Goal: Task Accomplishment & Management: Complete application form

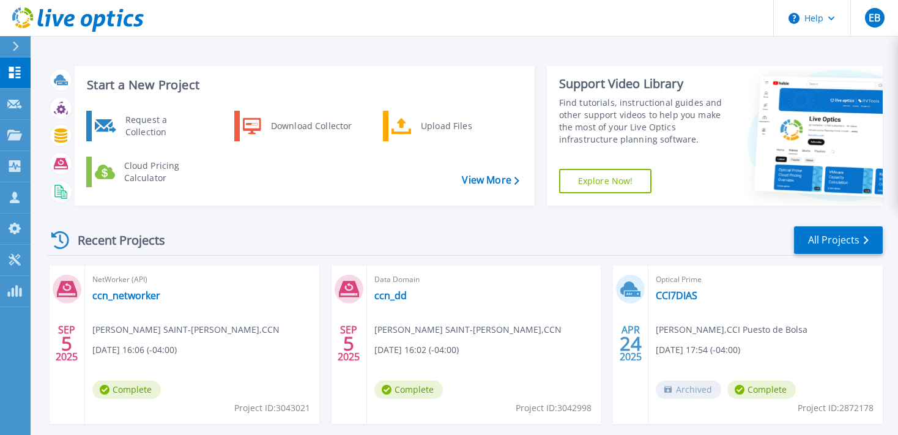
click at [412, 285] on span "Data Domain" at bounding box center [484, 279] width 220 height 13
click at [37, 108] on p "Request Capture" at bounding box center [66, 105] width 69 height 32
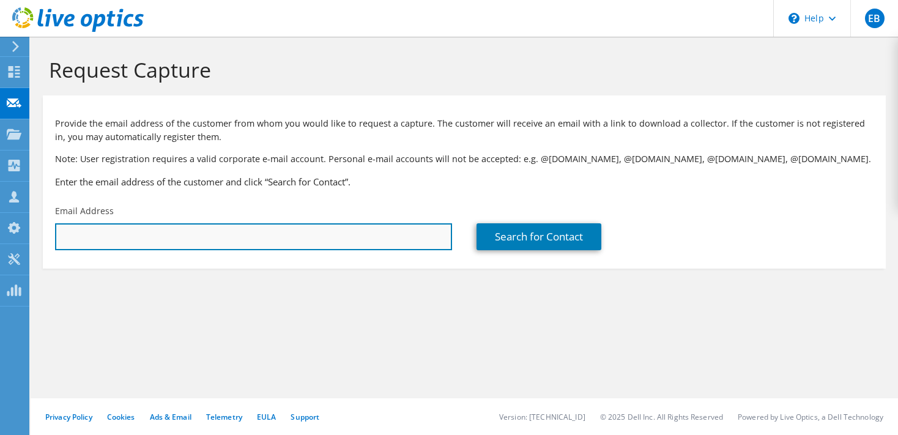
click at [228, 244] on input "text" at bounding box center [253, 236] width 397 height 27
paste input "dpworld"
drag, startPoint x: 231, startPoint y: 230, endPoint x: -31, endPoint y: 197, distance: 264.0
click at [55, 223] on input "dpworld" at bounding box center [253, 236] width 397 height 27
paste input "pedro.reyes@dpworld.com"
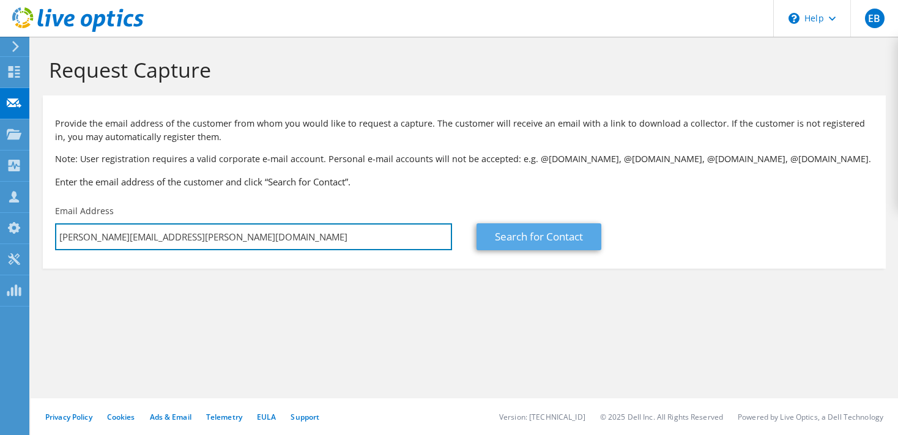
type input "pedro.reyes@dpworld.com"
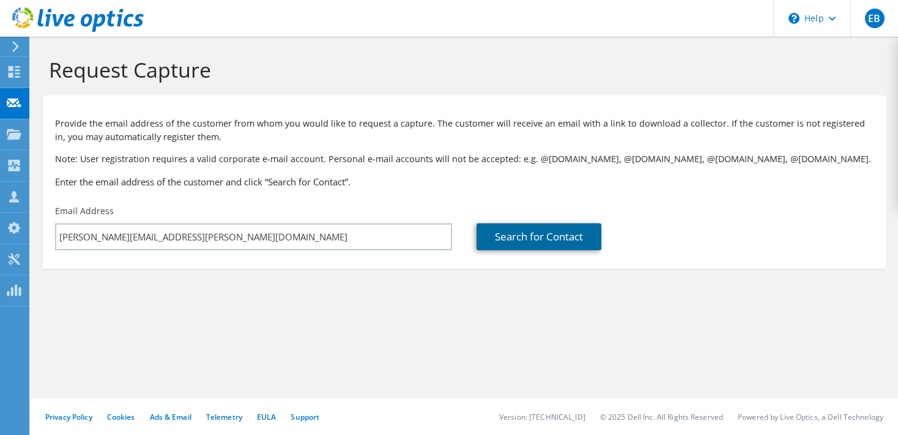
click at [538, 242] on link "Search for Contact" at bounding box center [539, 236] width 125 height 27
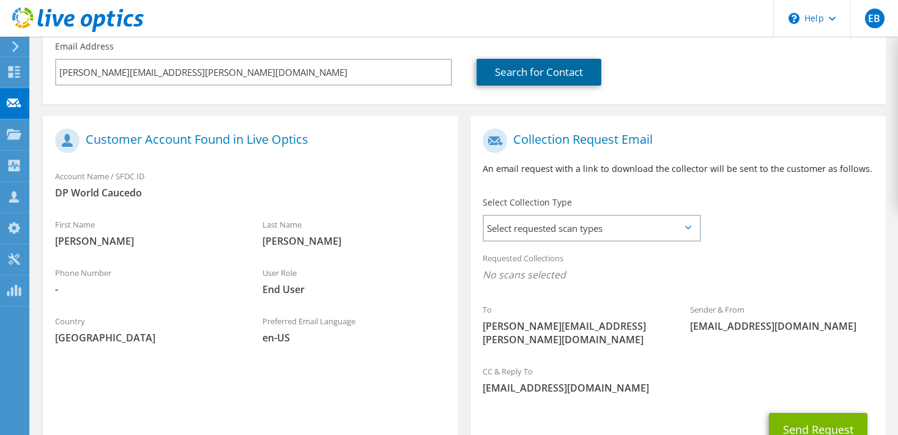
scroll to position [191, 0]
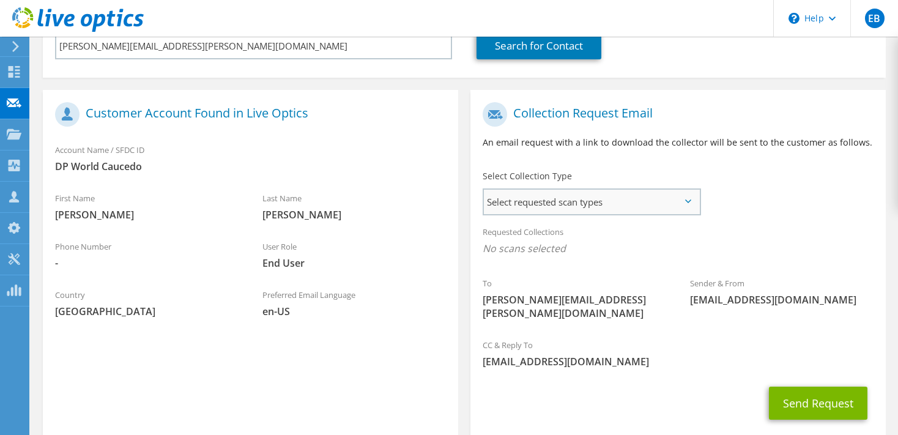
click at [568, 205] on span "Select requested scan types" at bounding box center [591, 202] width 215 height 24
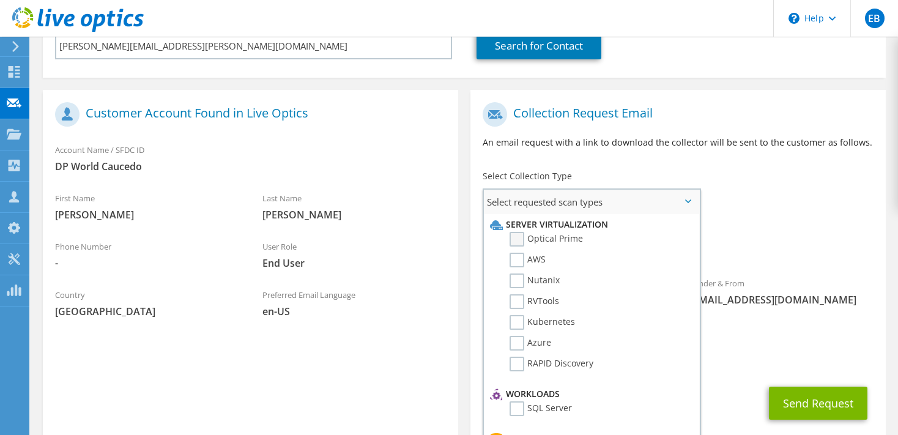
click at [518, 237] on label "Optical Prime" at bounding box center [546, 239] width 73 height 15
click at [0, 0] on input "Optical Prime" at bounding box center [0, 0] width 0 height 0
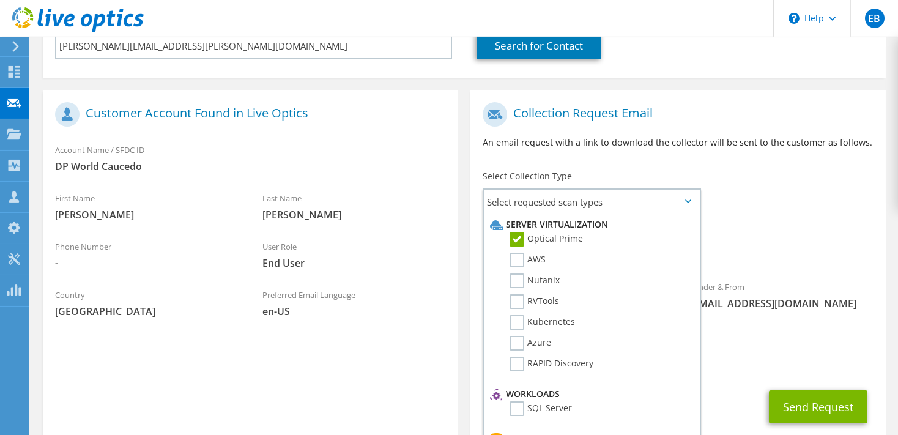
click at [767, 249] on span "Optical Prime" at bounding box center [678, 252] width 391 height 20
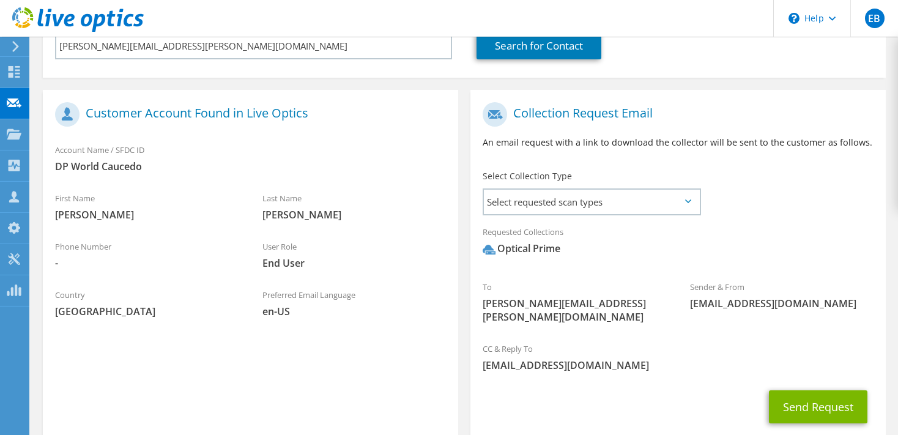
scroll to position [252, 0]
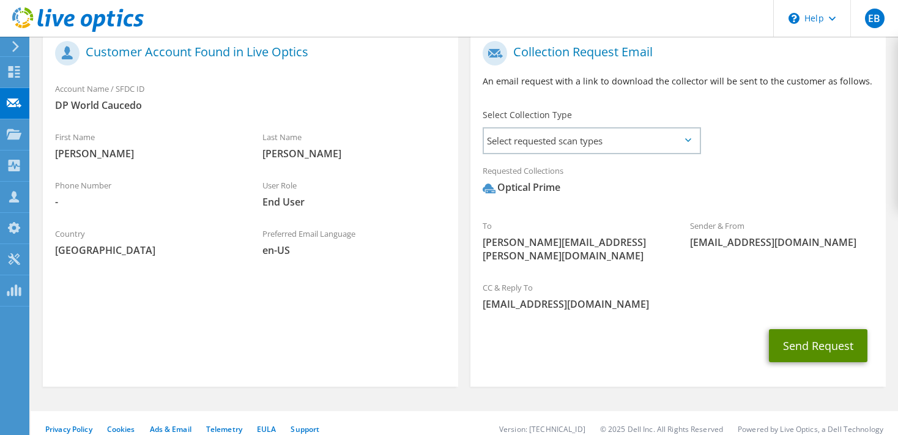
click at [822, 330] on button "Send Request" at bounding box center [818, 345] width 99 height 33
